Goal: Navigation & Orientation: Find specific page/section

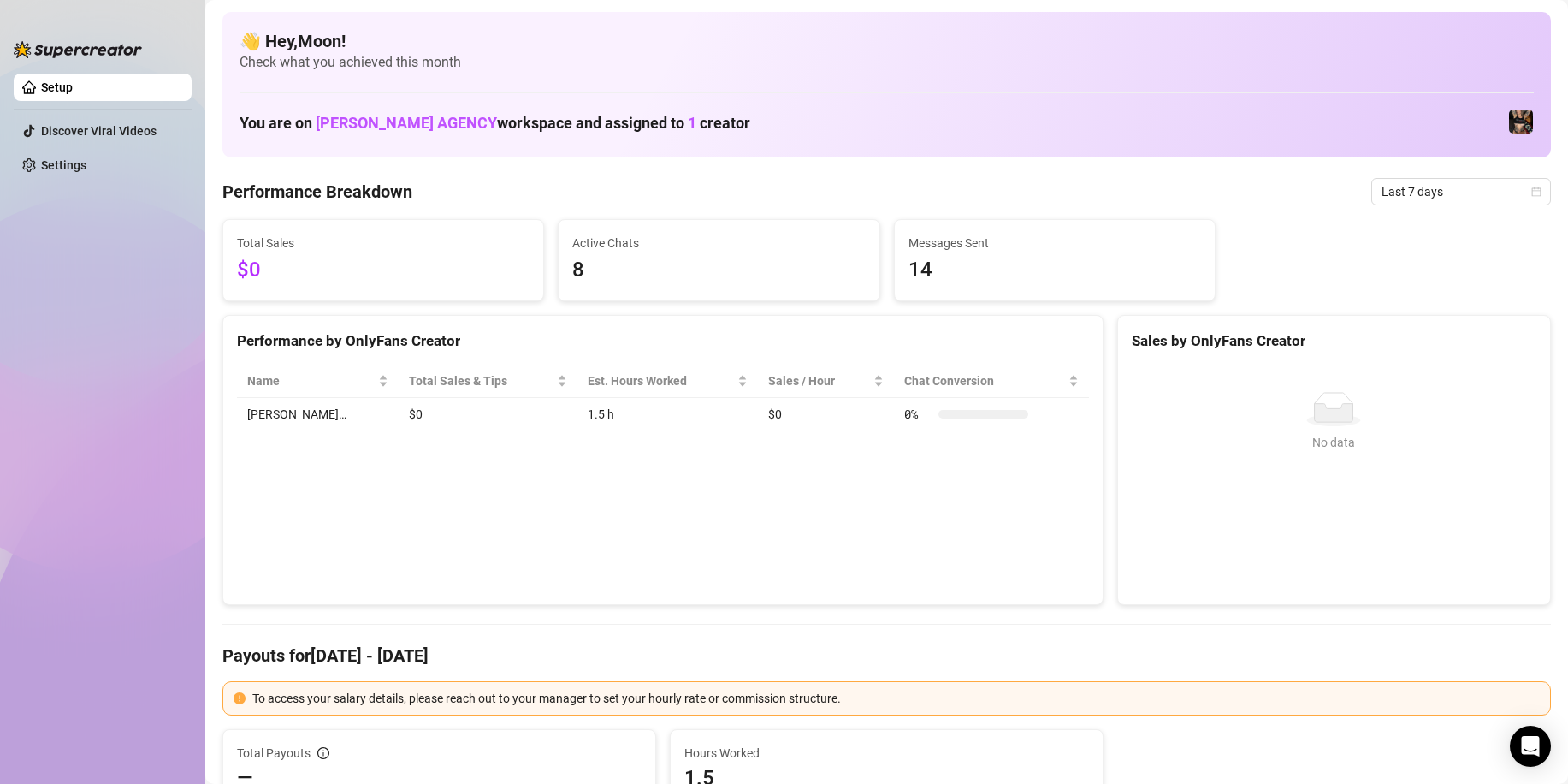
click at [101, 348] on ul "Setup Discover Viral Videos Settings" at bounding box center [103, 414] width 178 height 694
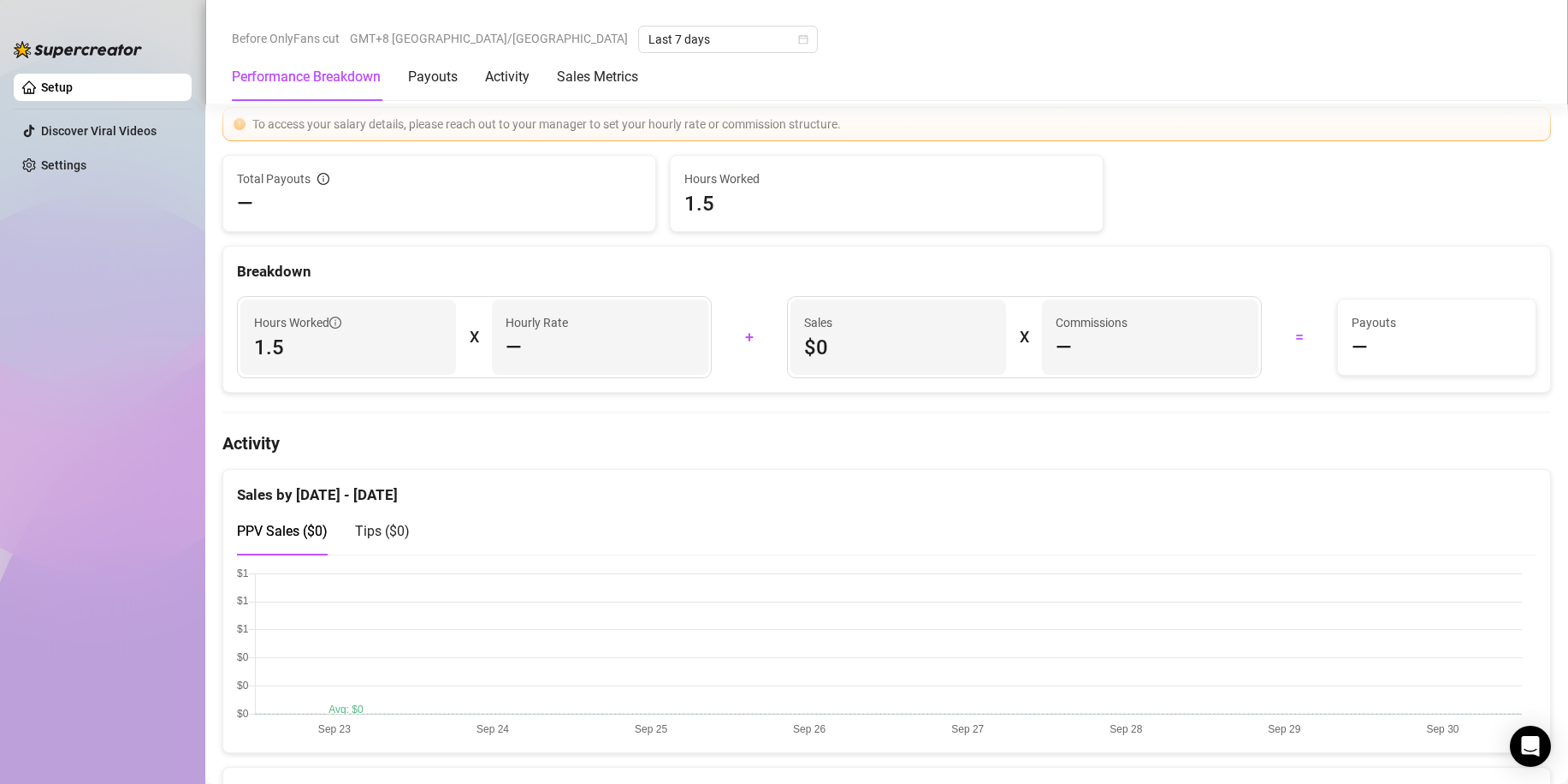
scroll to position [685, 0]
